Goal: Task Accomplishment & Management: Complete application form

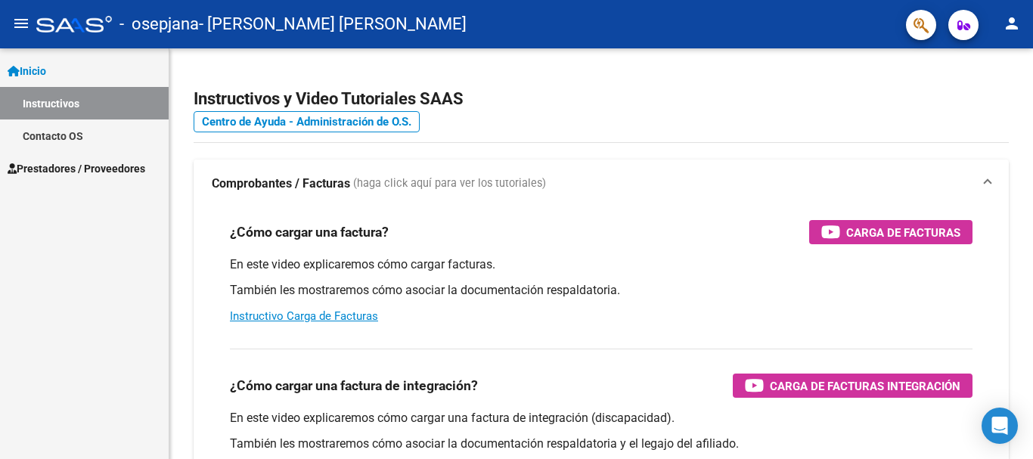
click at [45, 67] on span "Inicio" at bounding box center [27, 71] width 39 height 17
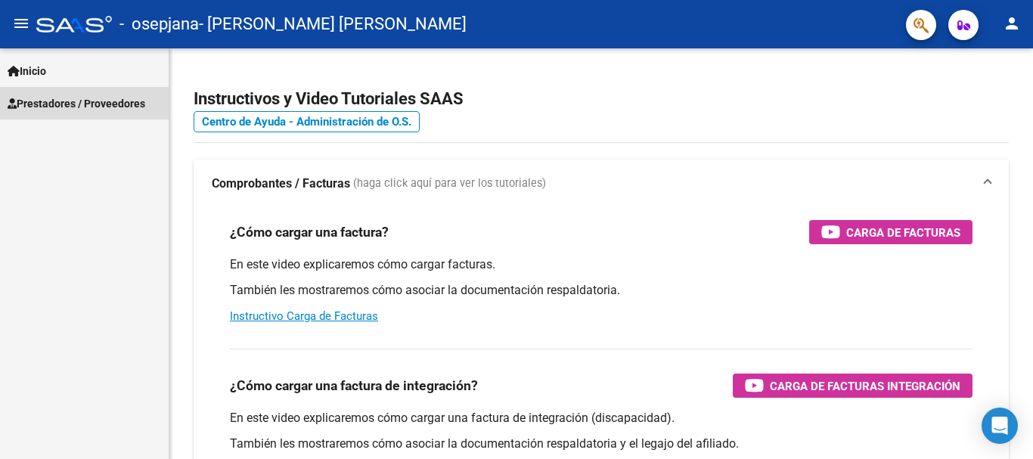
click at [48, 106] on span "Prestadores / Proveedores" at bounding box center [77, 103] width 138 height 17
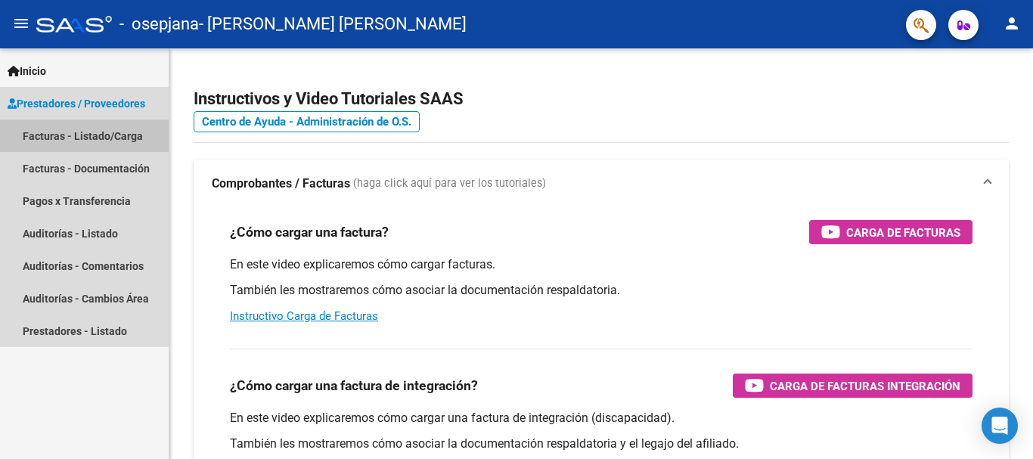
click at [76, 135] on link "Facturas - Listado/Carga" at bounding box center [84, 136] width 169 height 33
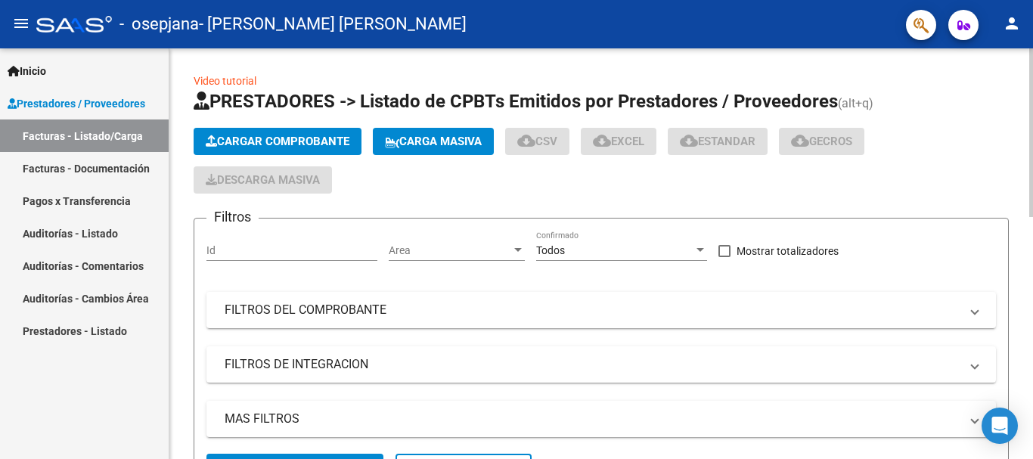
click at [301, 141] on span "Cargar Comprobante" at bounding box center [278, 142] width 144 height 14
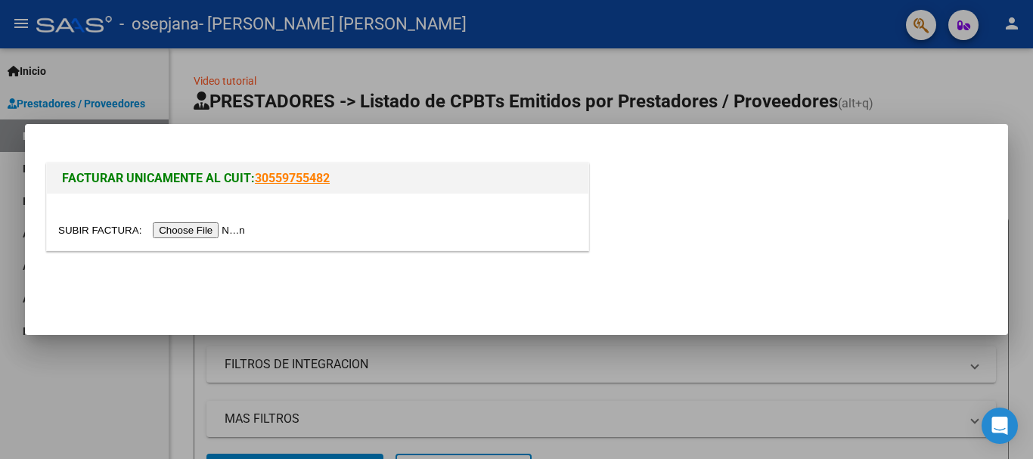
click at [191, 229] on input "file" at bounding box center [153, 230] width 191 height 16
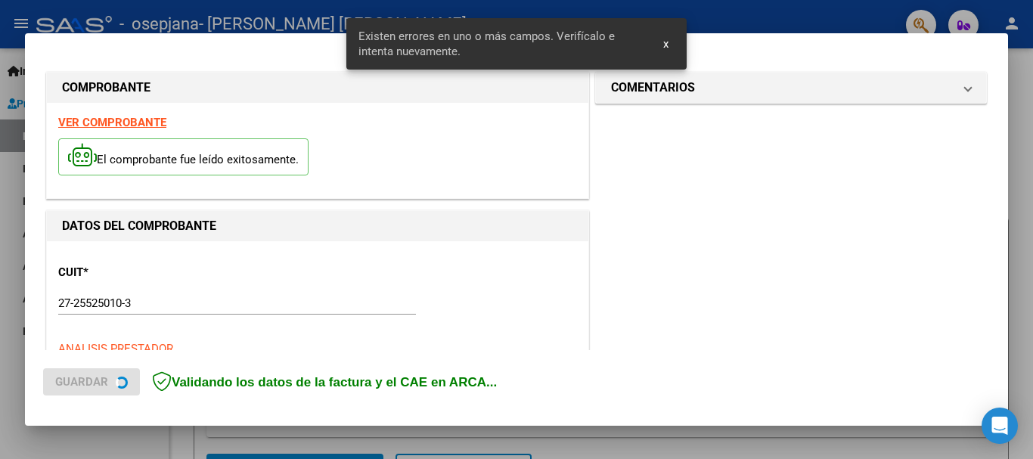
scroll to position [349, 0]
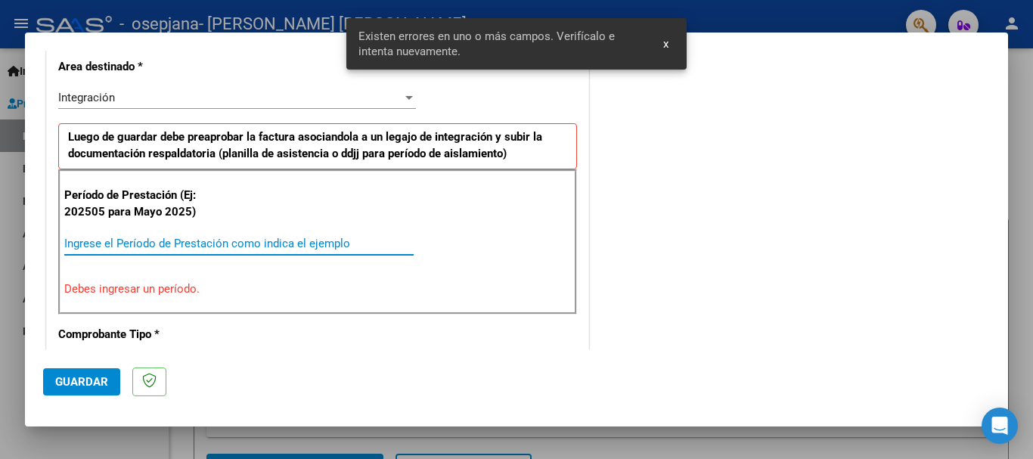
click at [68, 237] on input "Ingrese el Período de Prestación como indica el ejemplo" at bounding box center [238, 244] width 349 height 14
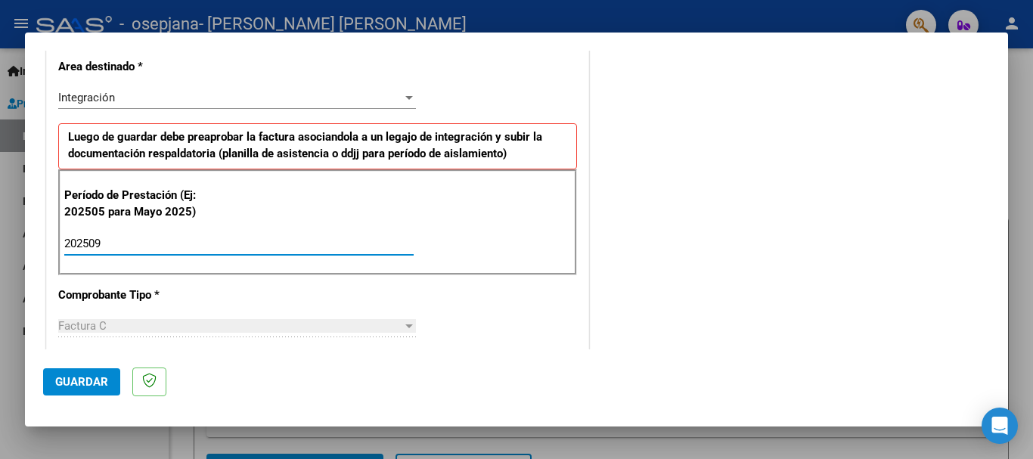
type input "202509"
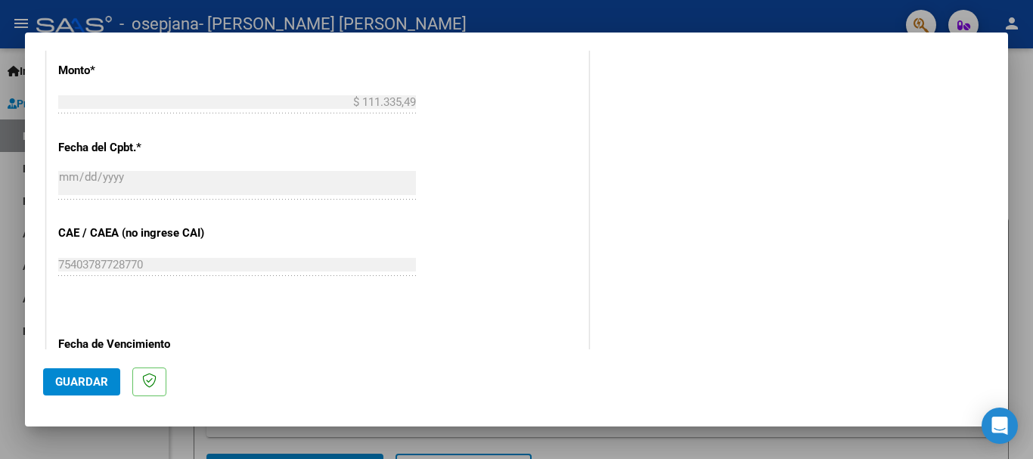
scroll to position [904, 0]
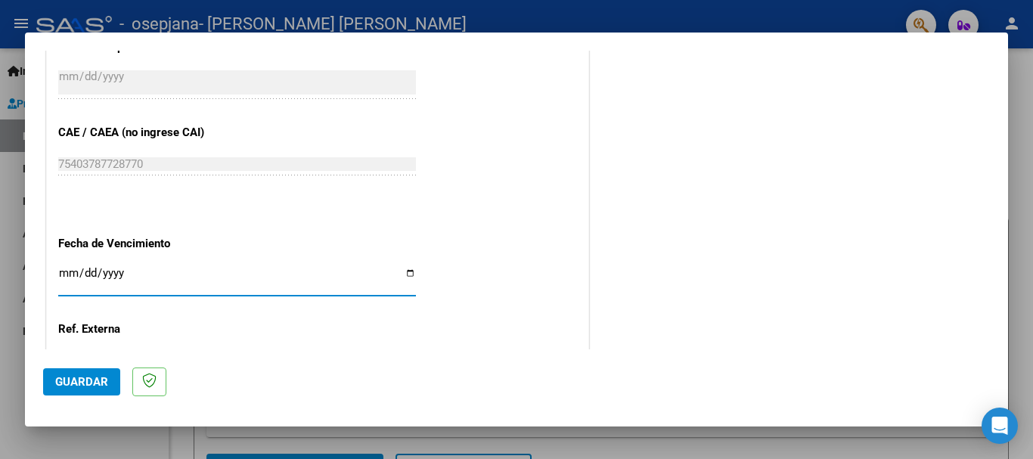
click at [61, 275] on input "Ingresar la fecha" at bounding box center [237, 279] width 358 height 24
type input "[DATE]"
click at [91, 375] on span "Guardar" at bounding box center [81, 382] width 53 height 14
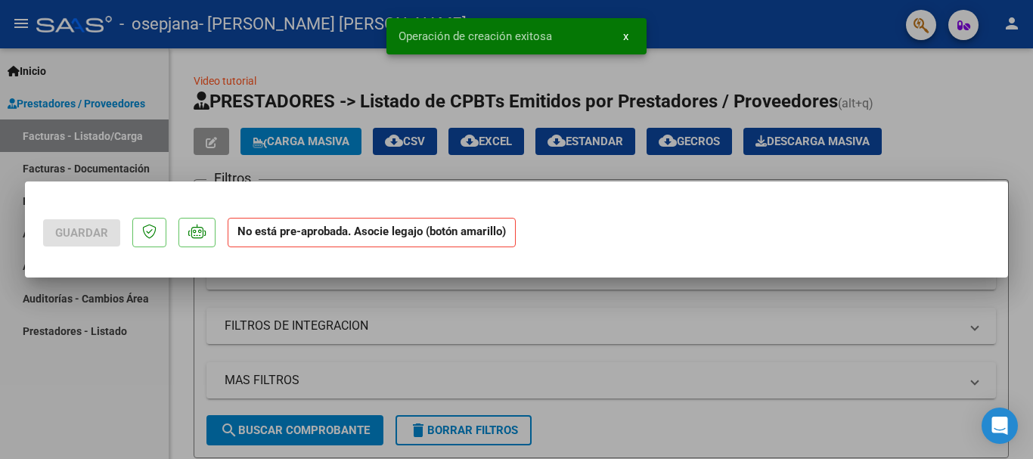
scroll to position [0, 0]
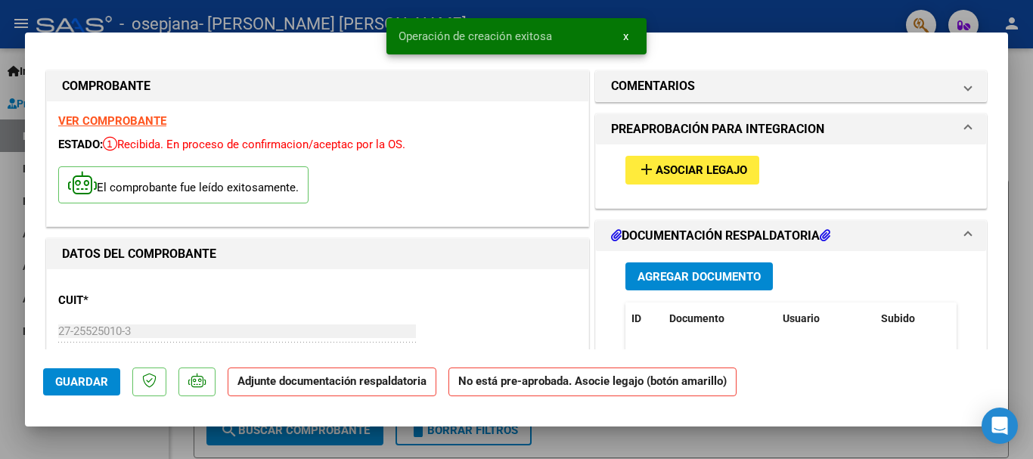
click at [685, 174] on span "Asociar Legajo" at bounding box center [702, 171] width 92 height 14
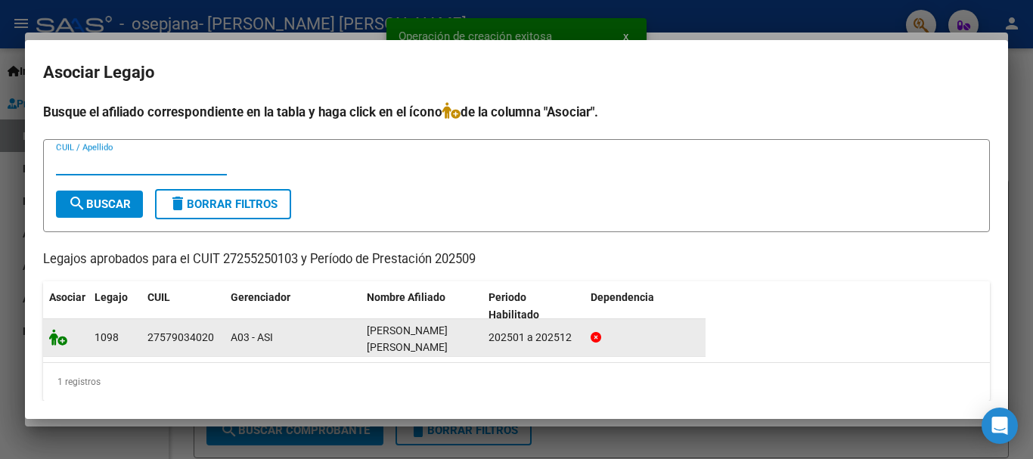
click at [54, 334] on icon at bounding box center [58, 337] width 18 height 17
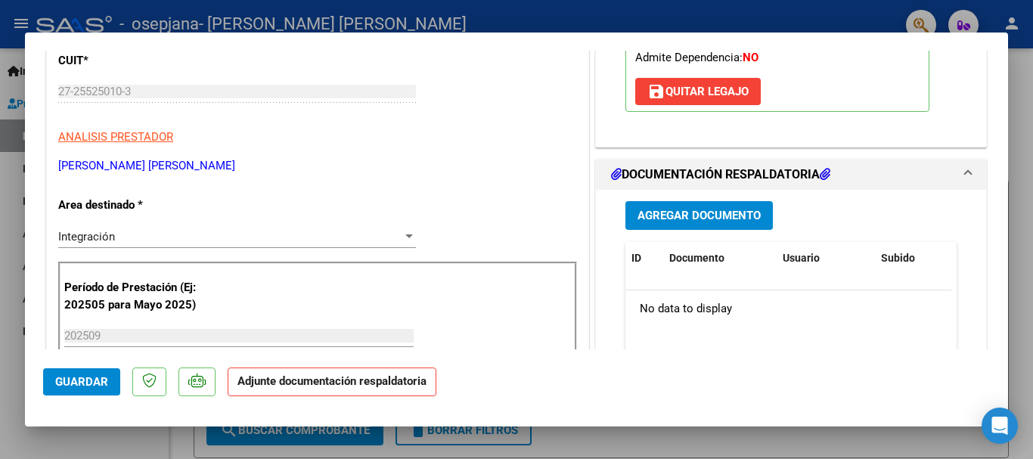
scroll to position [252, 0]
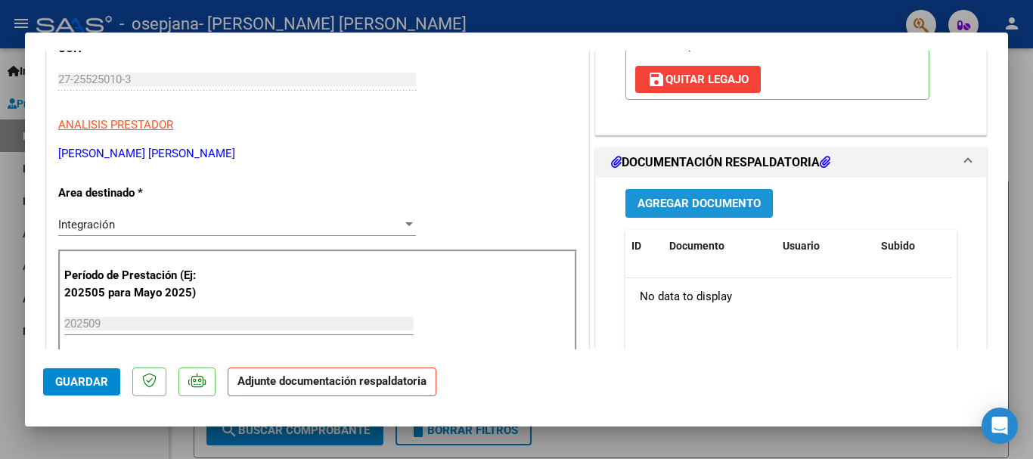
click at [729, 207] on span "Agregar Documento" at bounding box center [699, 204] width 123 height 14
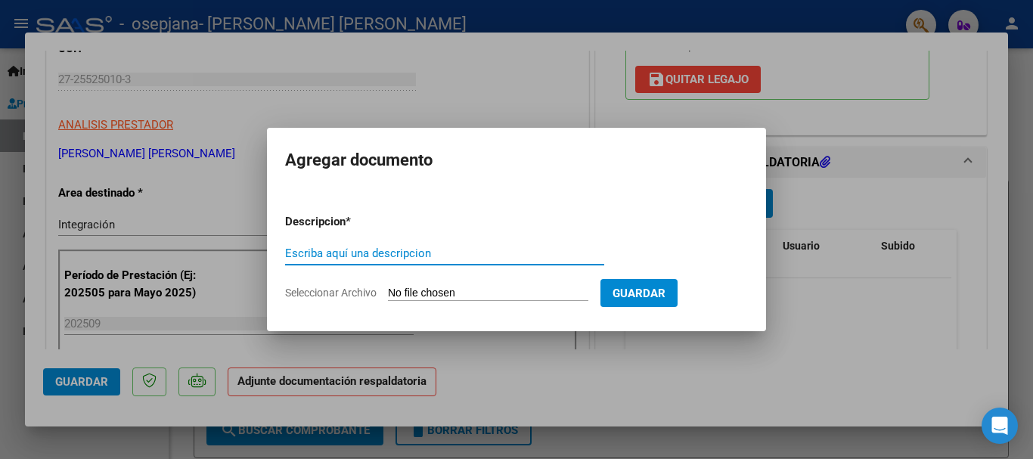
click at [353, 258] on input "Escriba aquí una descripcion" at bounding box center [444, 254] width 319 height 14
type input "Asistencia [PERSON_NAME] septiembre"
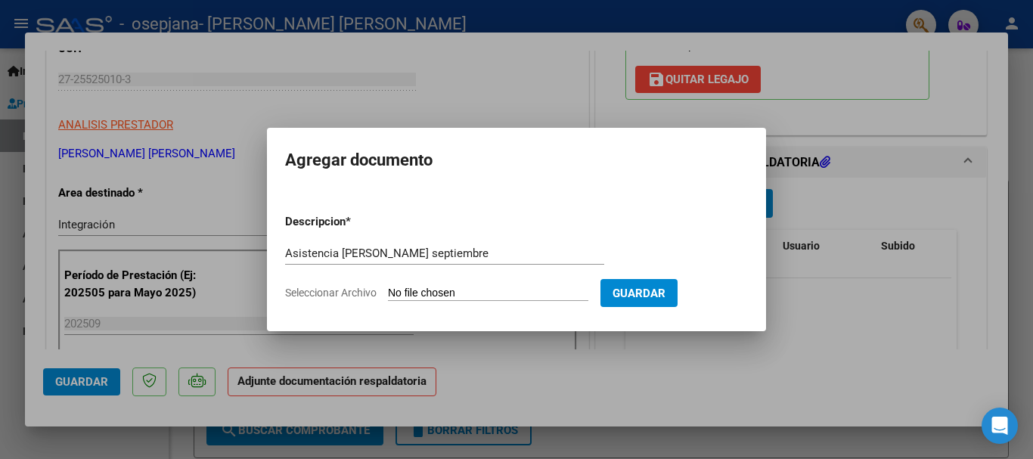
click at [446, 294] on input "Seleccionar Archivo" at bounding box center [488, 294] width 200 height 14
type input "C:\fakepath\Asistencia [PERSON_NAME] septiembre.pdf"
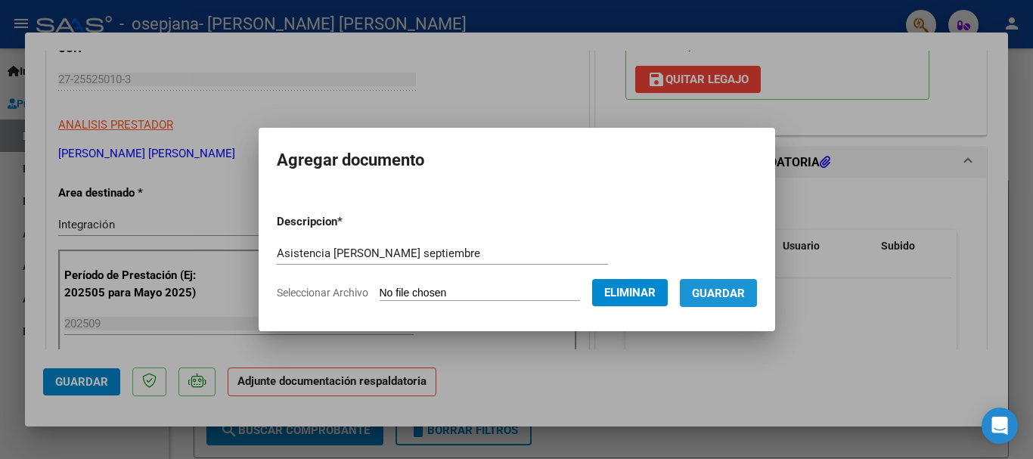
click at [745, 300] on span "Guardar" at bounding box center [718, 294] width 53 height 14
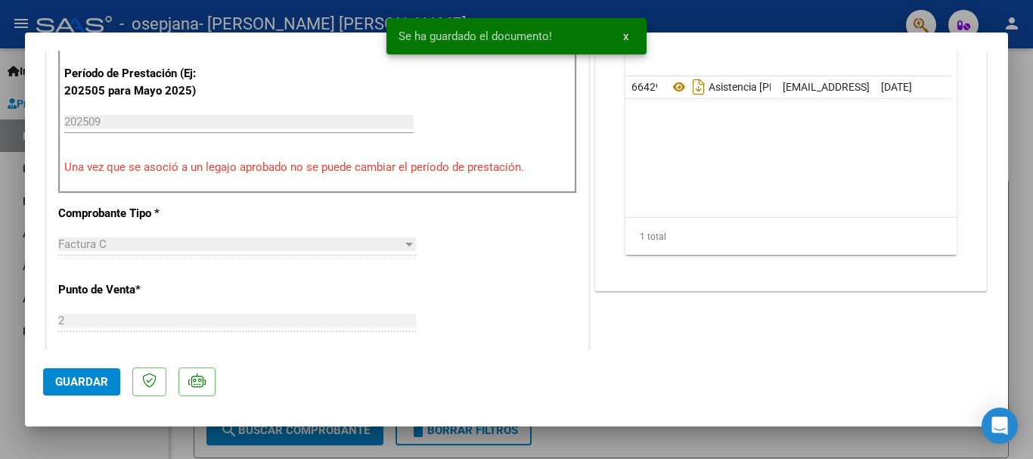
scroll to position [202, 0]
